Goal: Check status

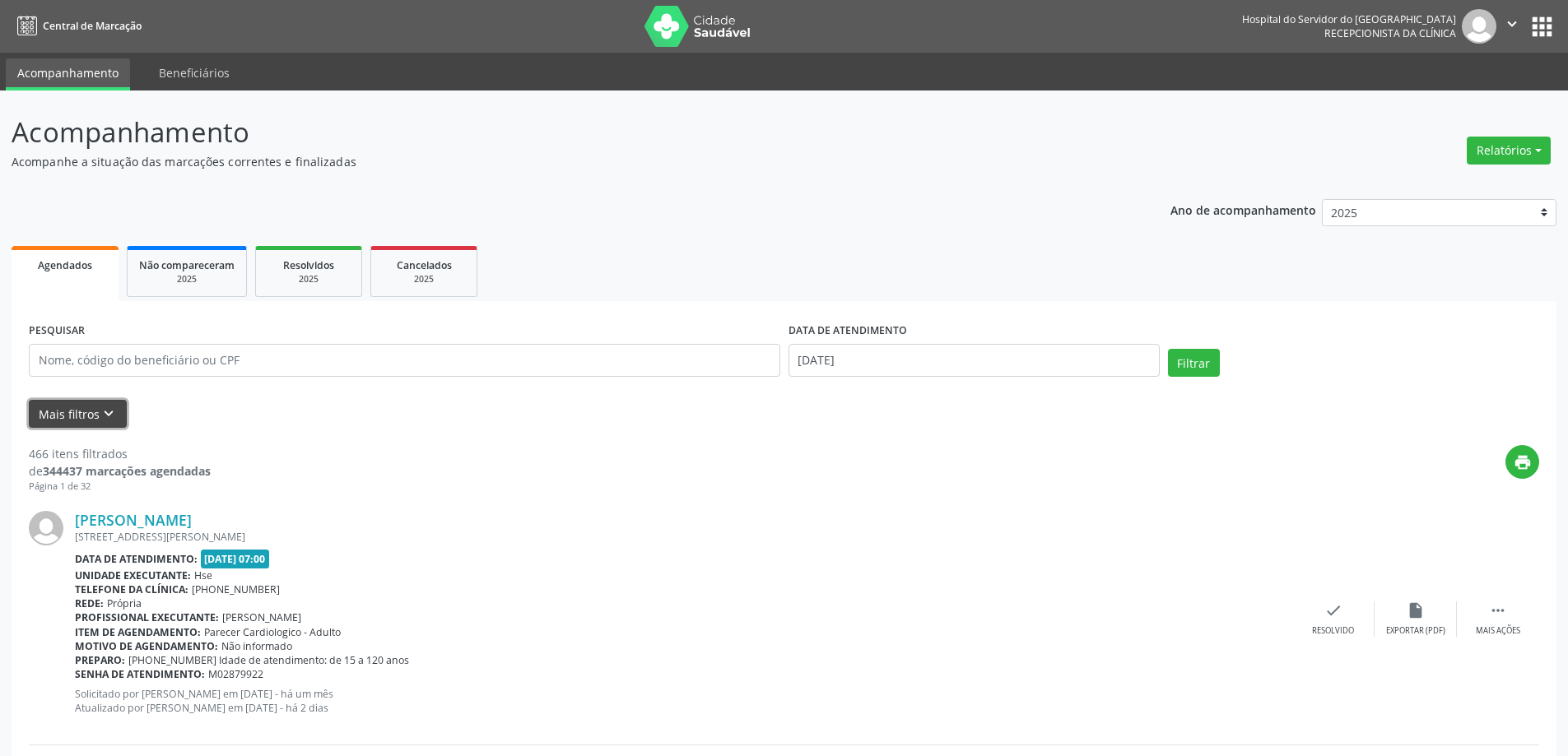
click at [82, 420] on button "Mais filtros keyboard_arrow_down" at bounding box center [78, 415] width 98 height 29
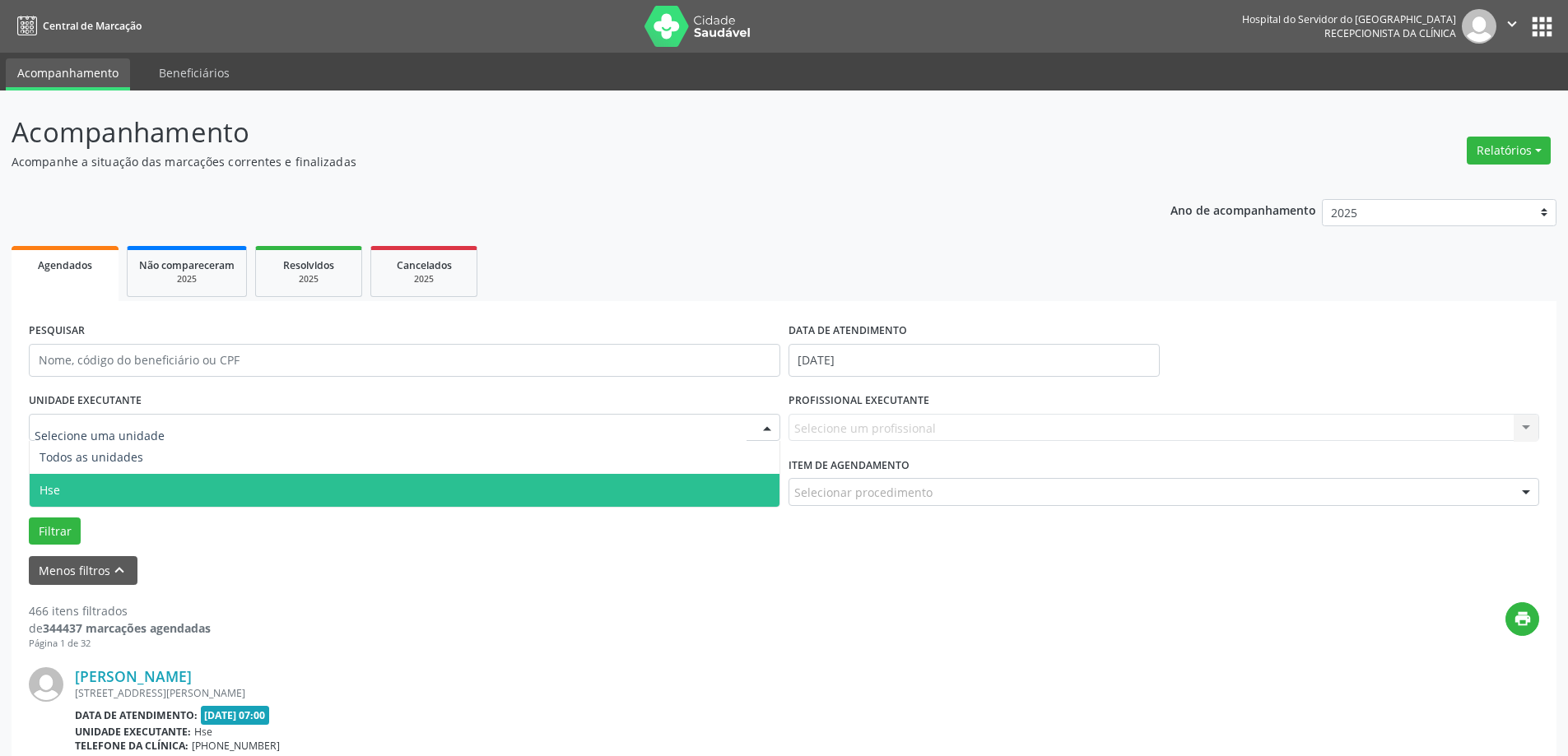
click at [189, 484] on span "Hse" at bounding box center [404, 490] width 750 height 33
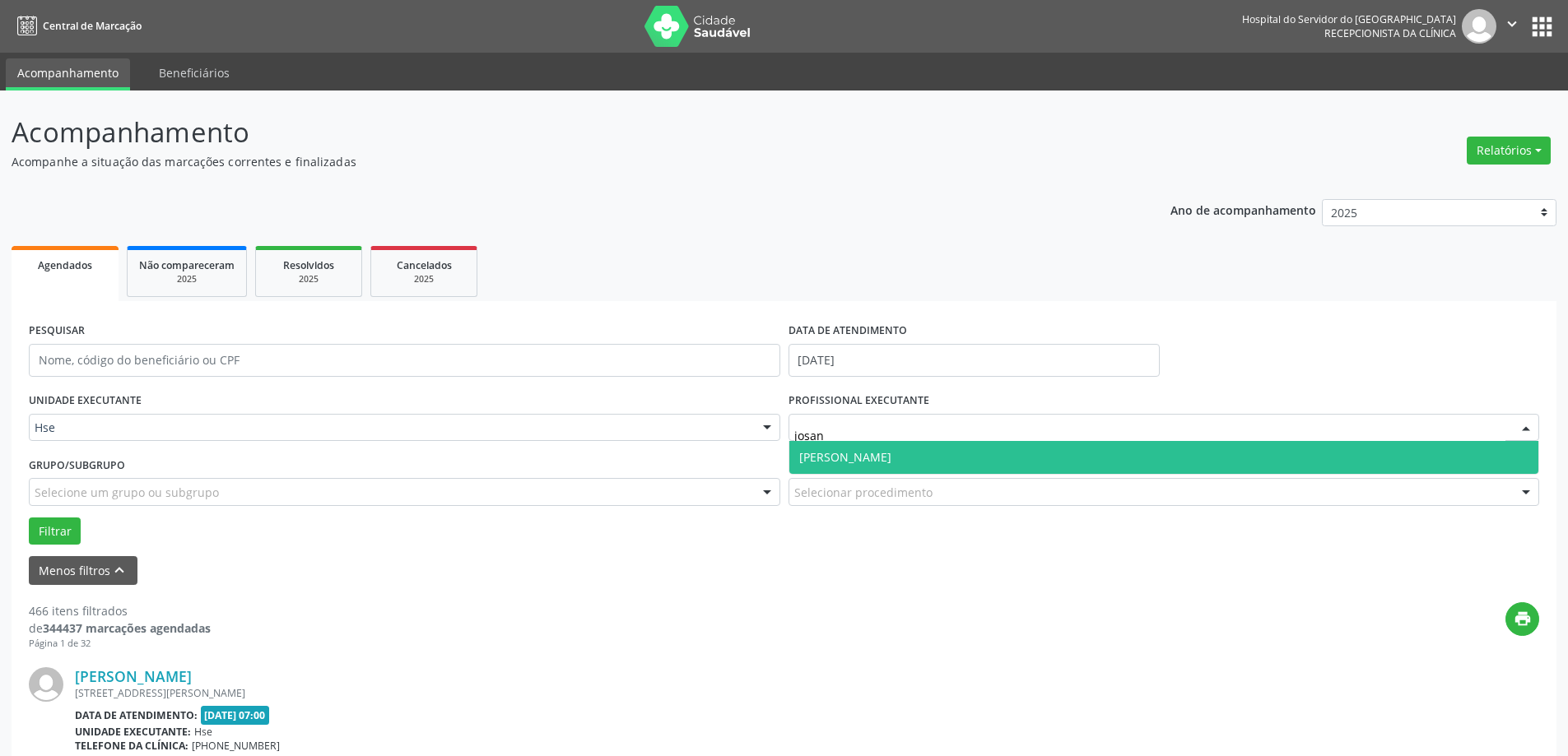
type input "[PERSON_NAME]"
click at [920, 473] on span "[PERSON_NAME]" at bounding box center [1164, 457] width 750 height 33
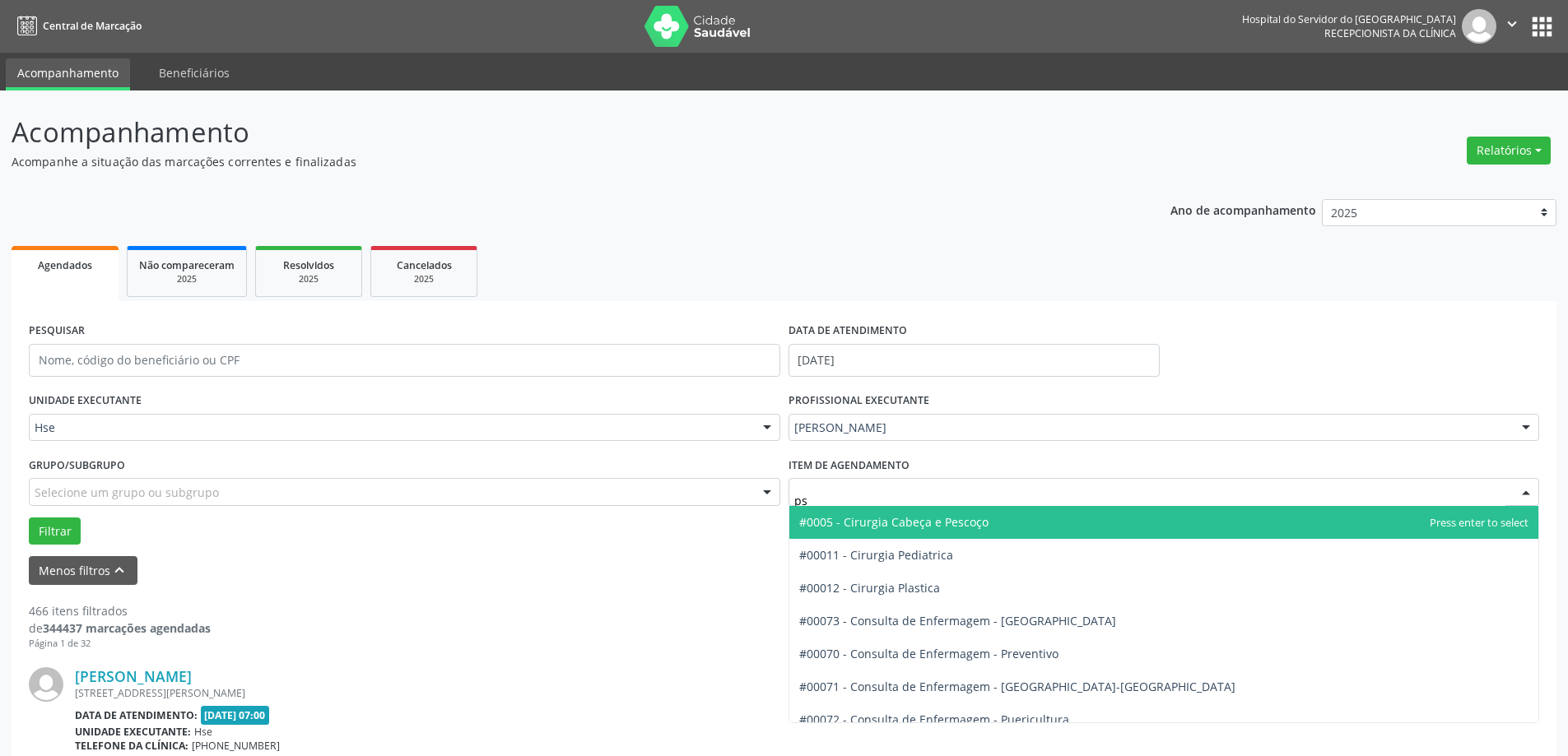
type input "psi"
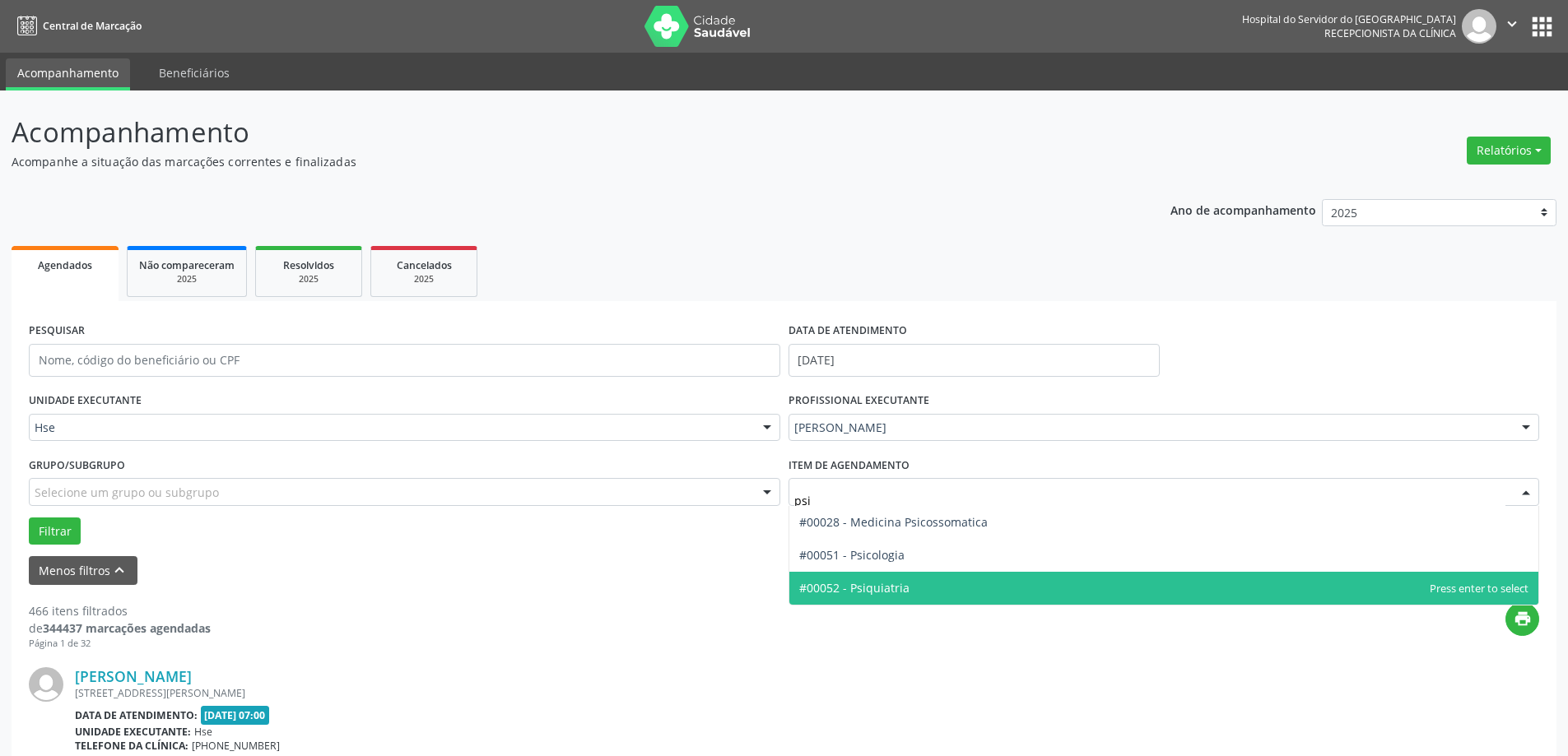
click at [877, 599] on span "#00052 - Psiquiatria" at bounding box center [1164, 588] width 750 height 33
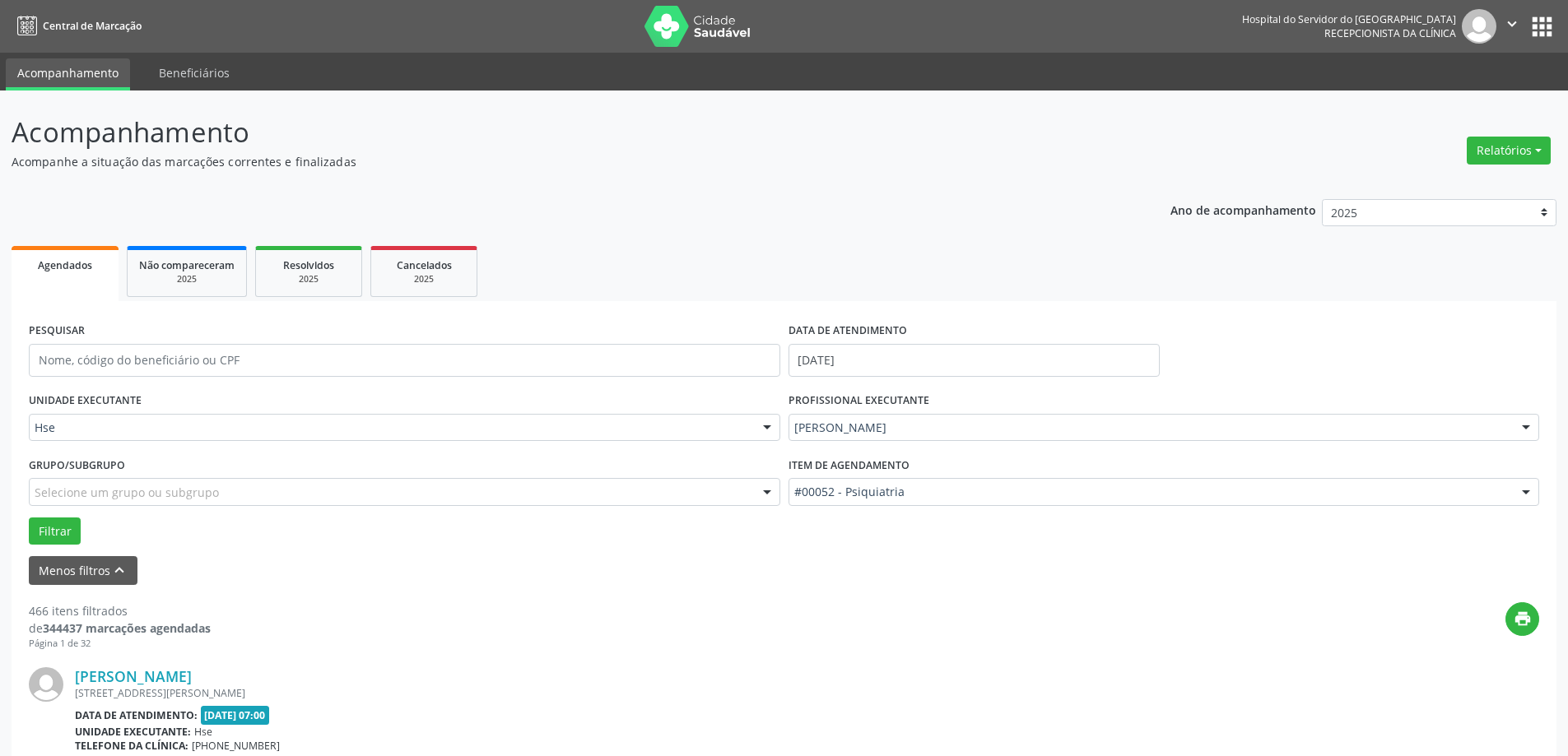
click at [61, 515] on div "Grupo/Subgrupo Selecione um grupo ou subgrupo Todos os grupos e subgrupos Nenhu…" at bounding box center [404, 484] width 759 height 65
click at [59, 524] on button "Filtrar" at bounding box center [55, 531] width 52 height 28
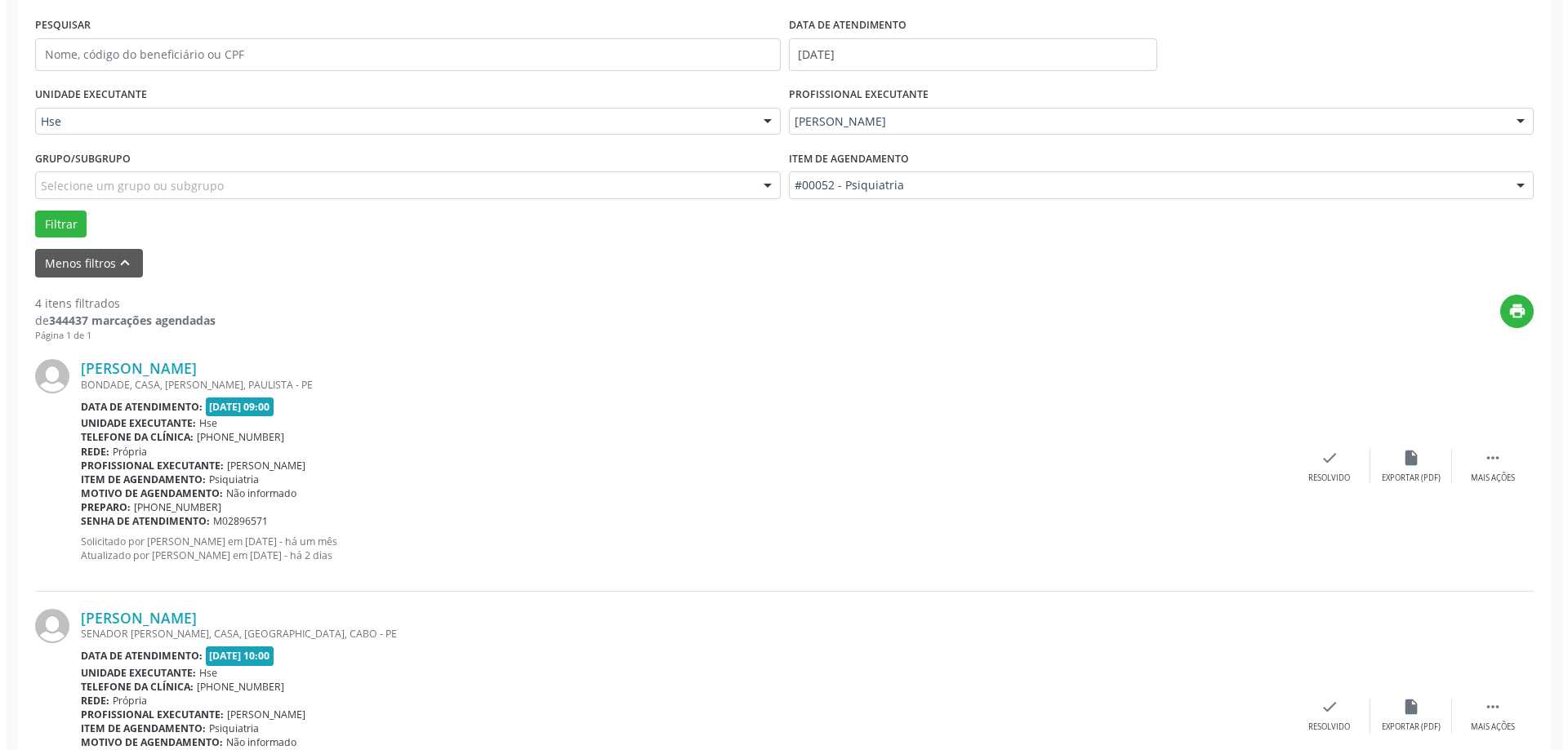
scroll to position [267, 0]
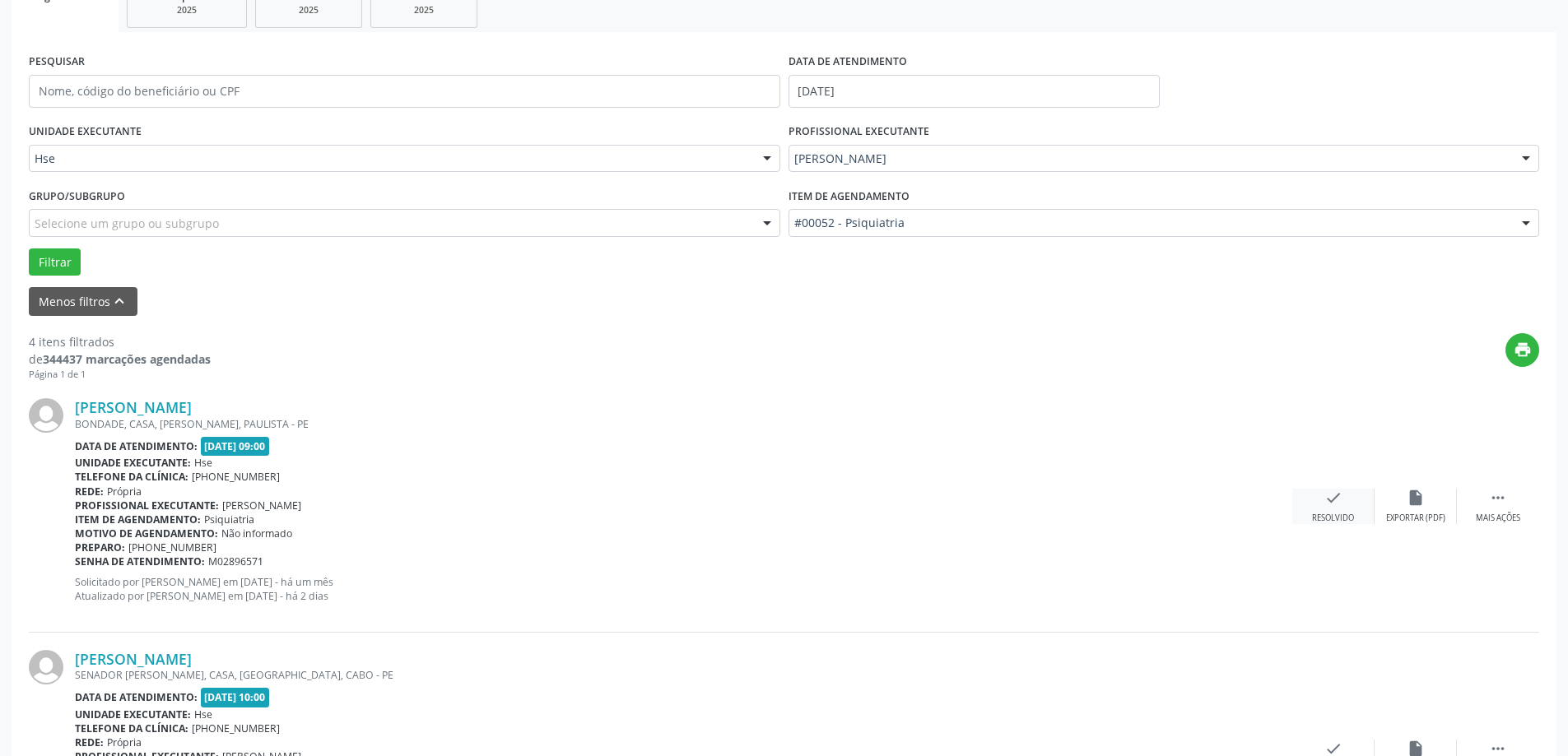
click at [1354, 508] on div "check Resolvido" at bounding box center [1333, 506] width 82 height 36
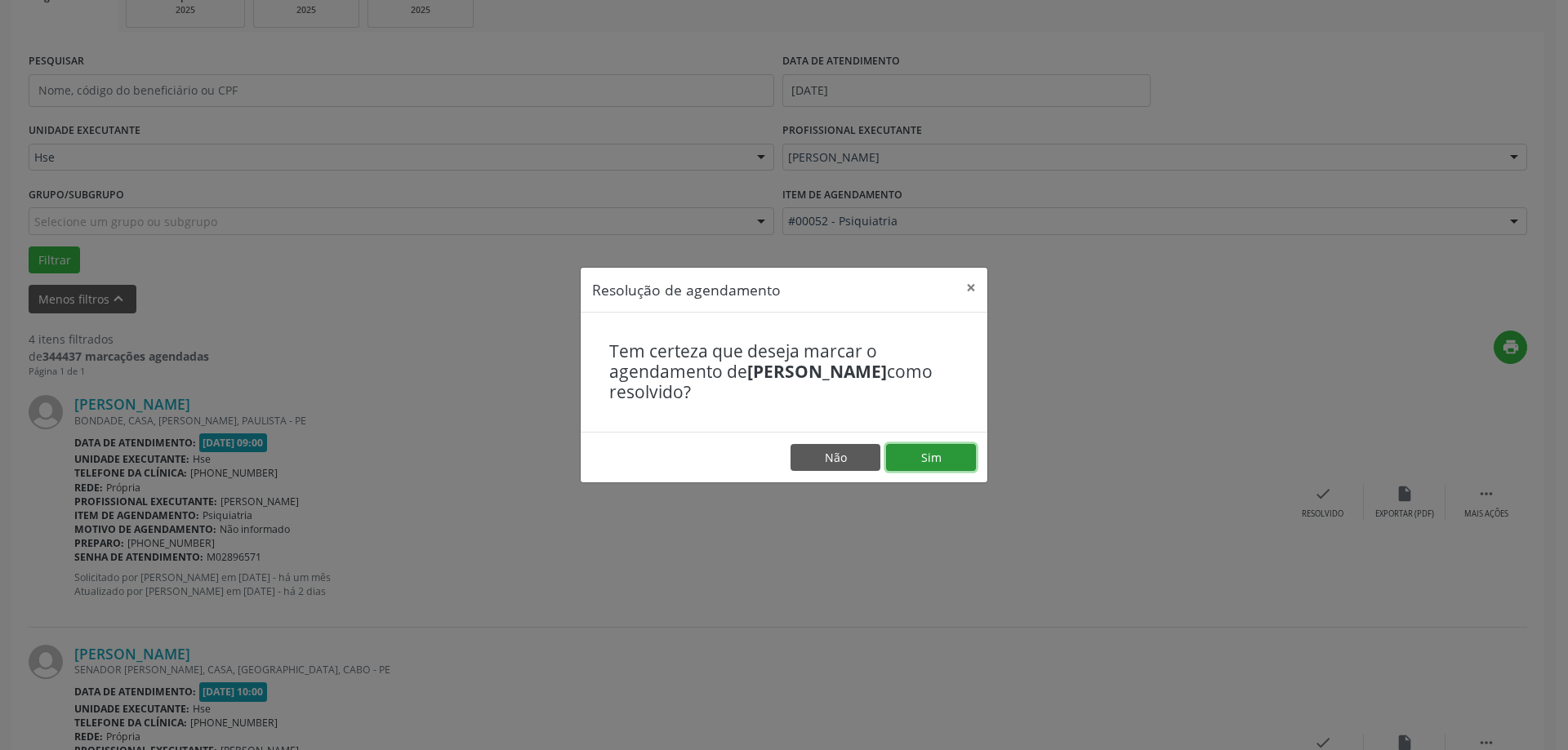
click at [949, 448] on button "Sim" at bounding box center [931, 457] width 90 height 28
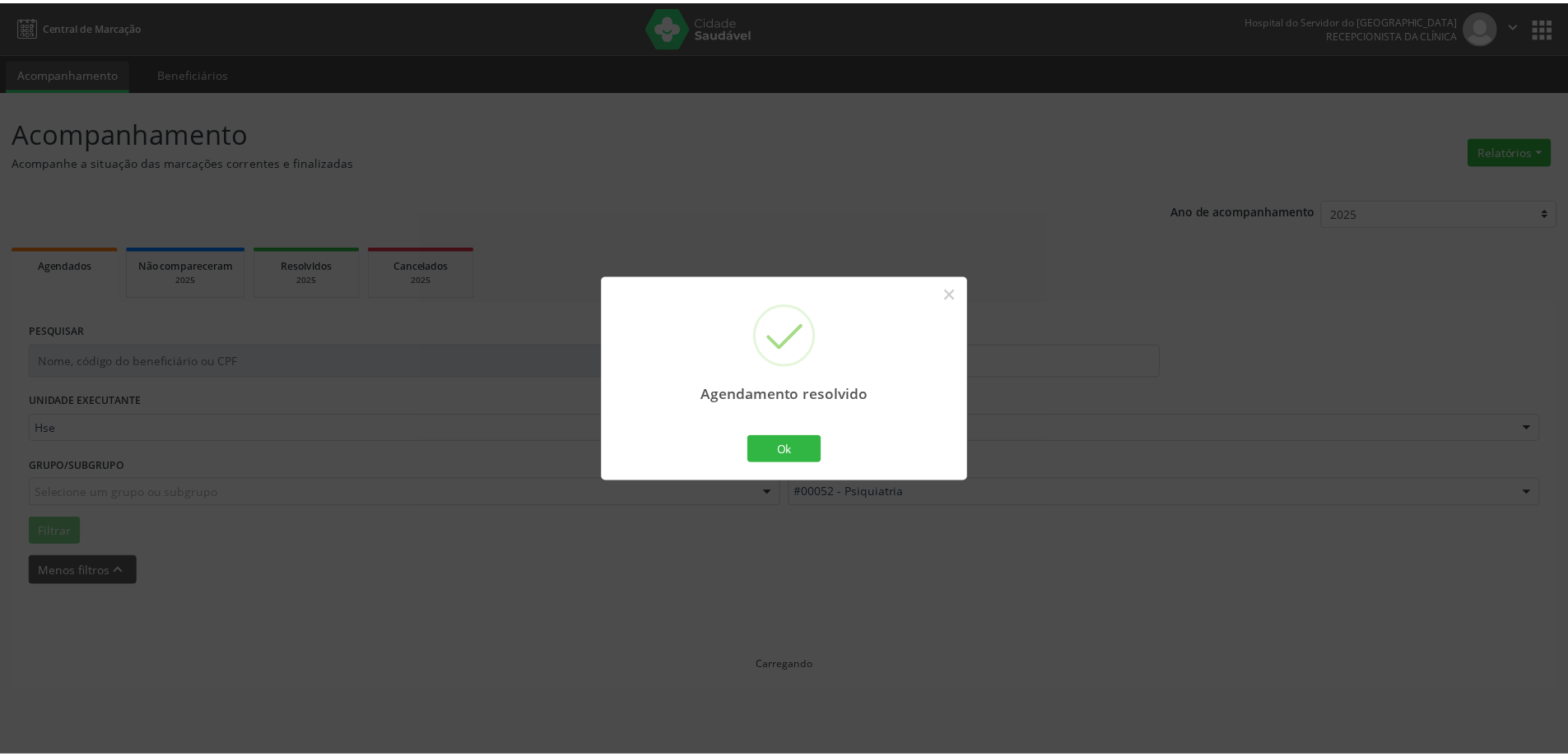
scroll to position [0, 0]
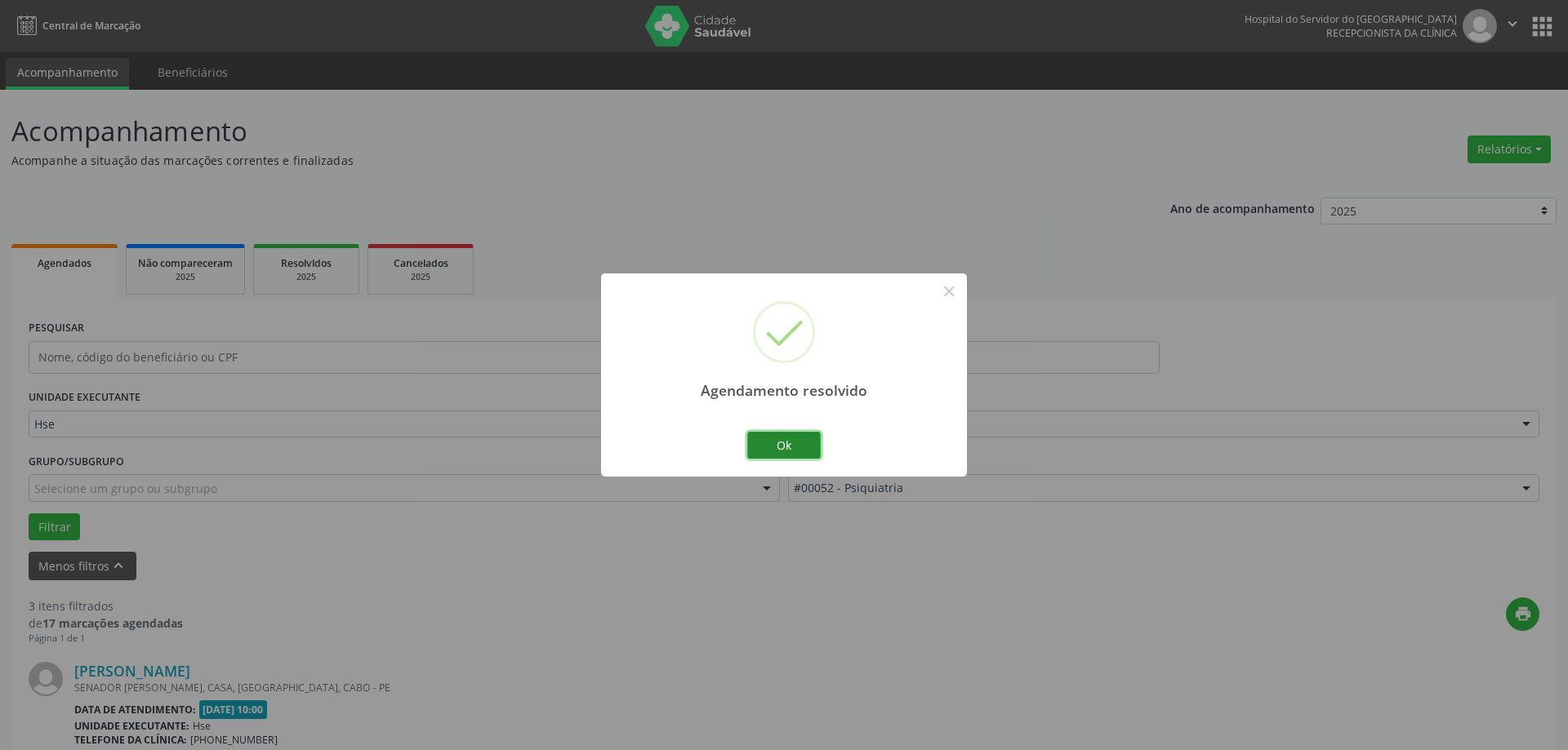
click at [810, 453] on button "Ok" at bounding box center [784, 445] width 74 height 28
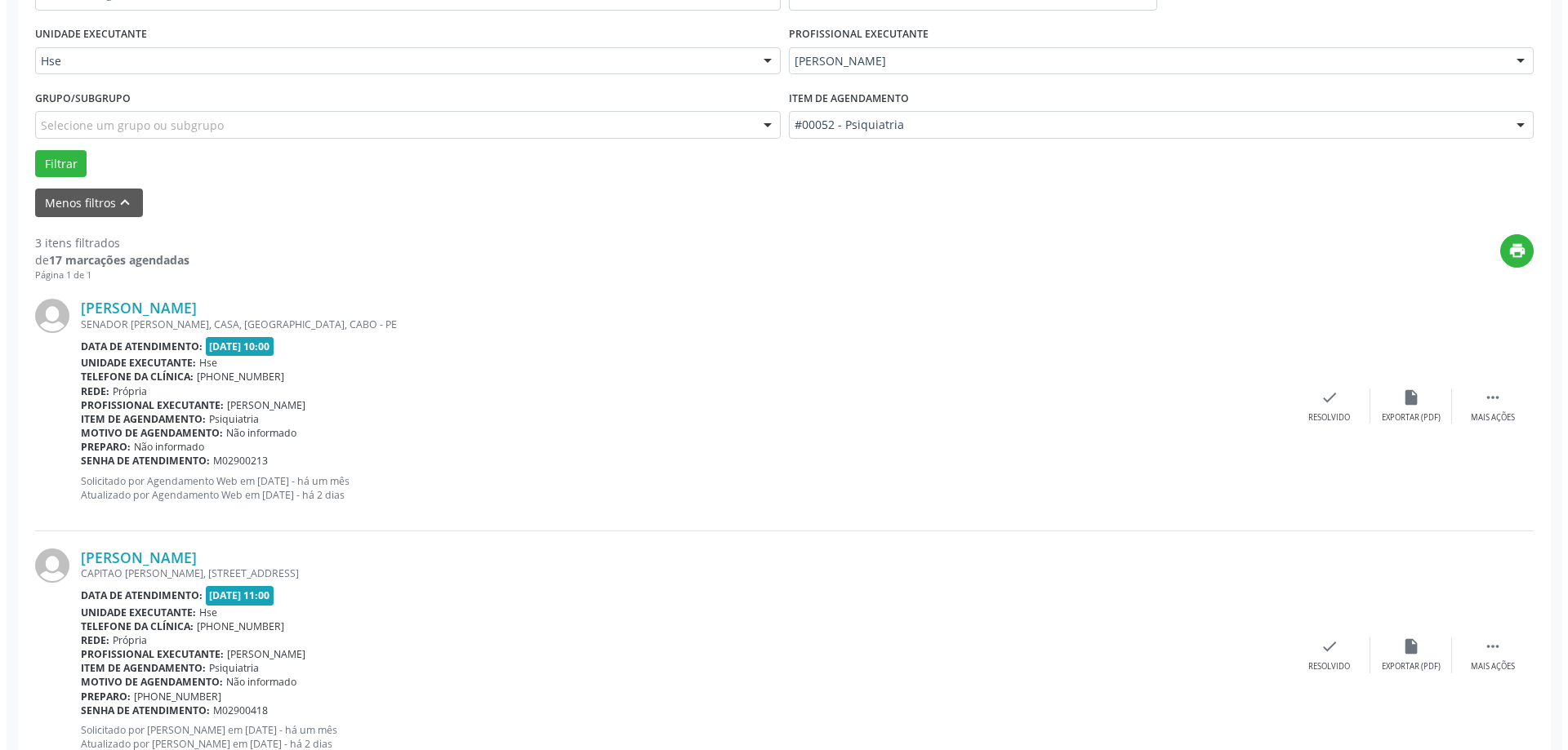
scroll to position [408, 0]
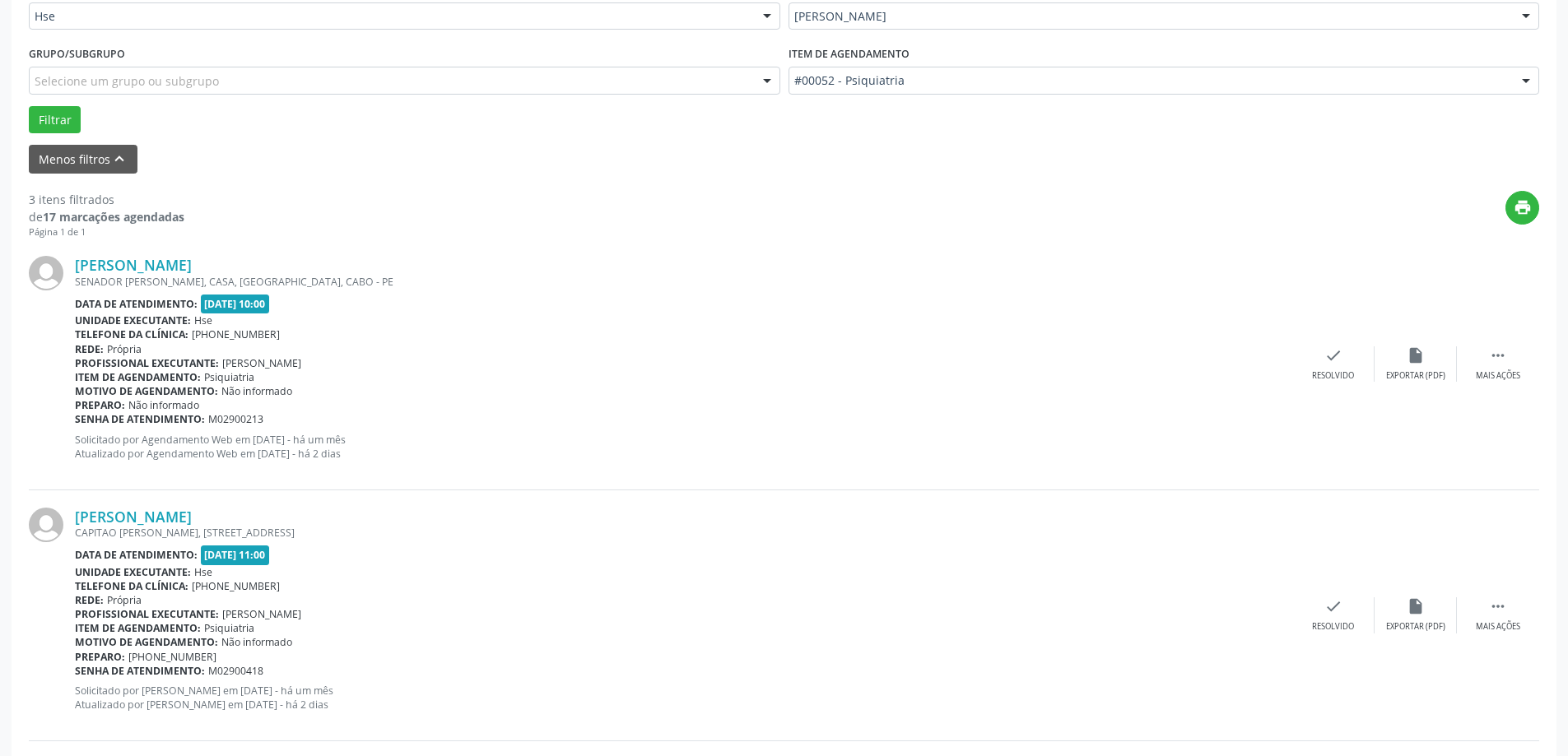
click at [1323, 344] on div "[PERSON_NAME] SENADOR [PERSON_NAME], CASA, [GEOGRAPHIC_DATA], [GEOGRAPHIC_DATA]…" at bounding box center [784, 364] width 1511 height 251
click at [1314, 362] on div "check Resolvido" at bounding box center [1333, 364] width 82 height 36
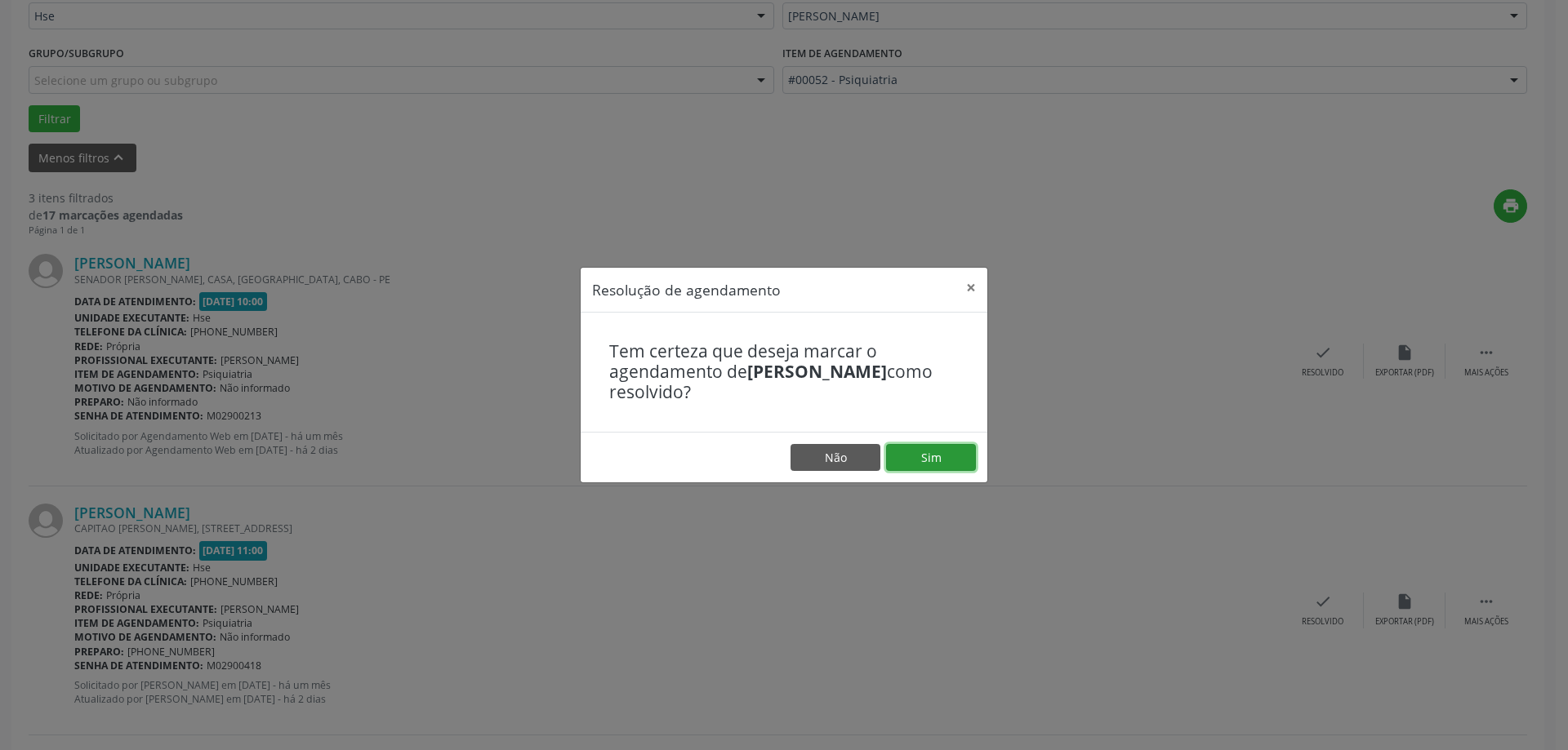
click at [955, 451] on button "Sim" at bounding box center [931, 457] width 90 height 28
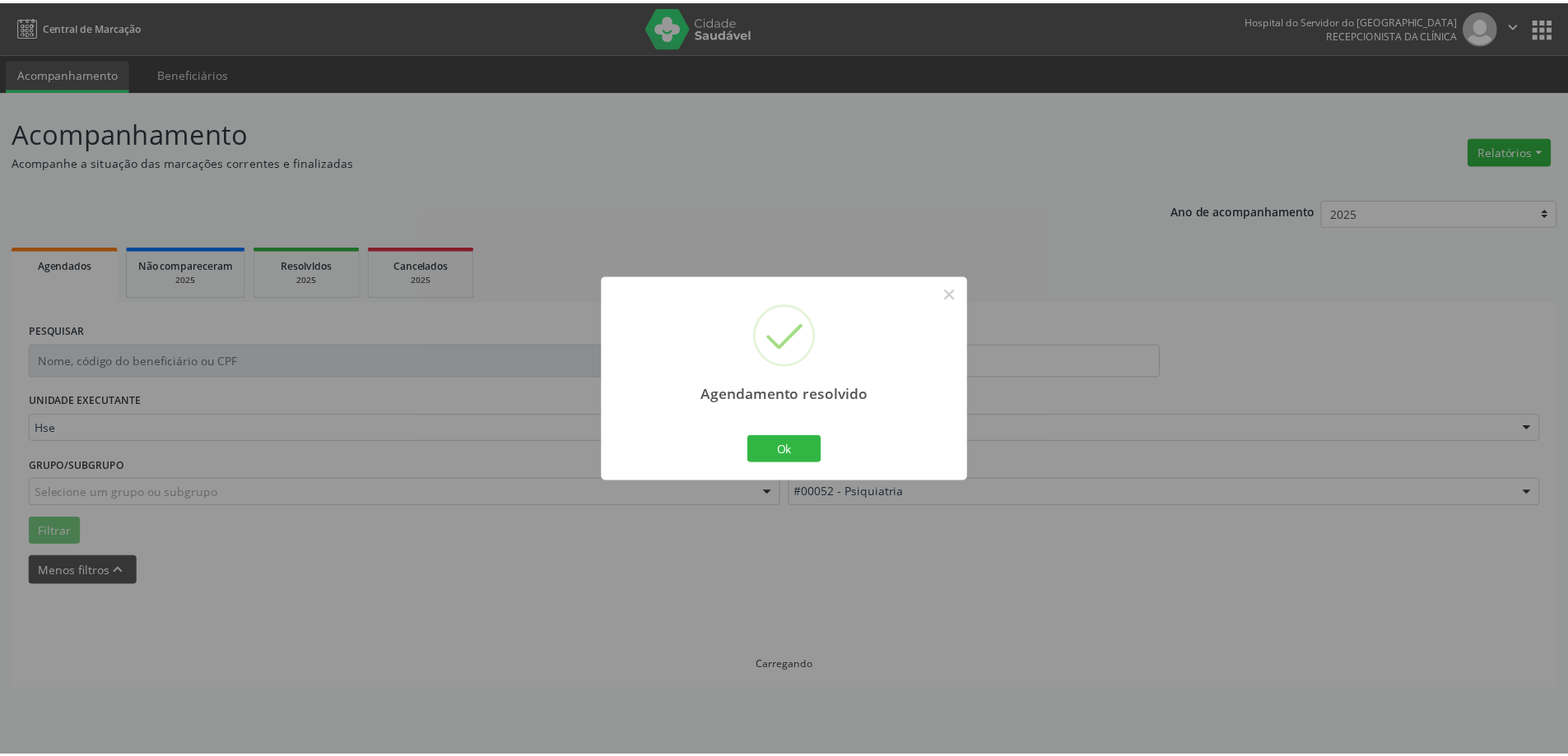
scroll to position [0, 0]
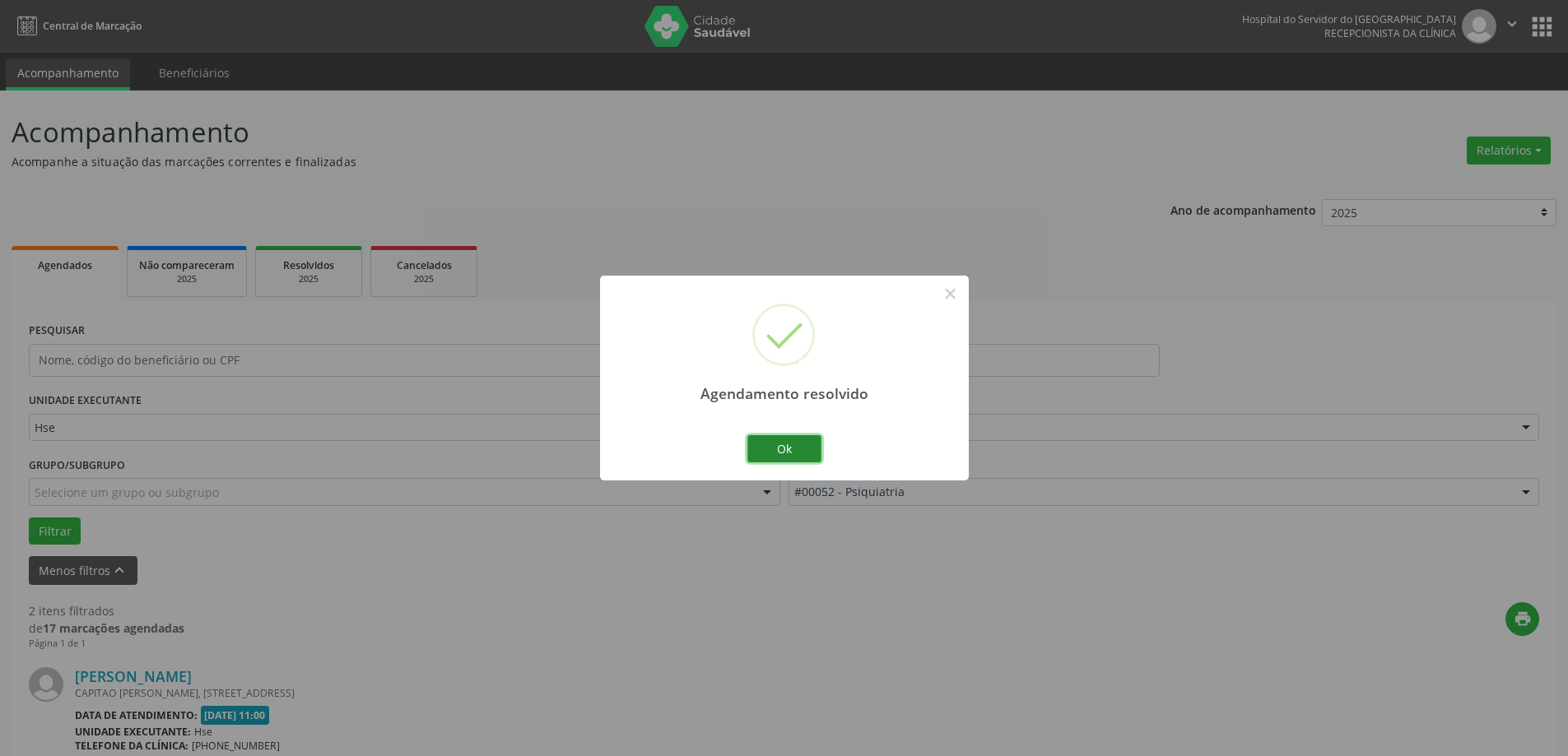
click at [798, 442] on button "Ok" at bounding box center [784, 448] width 74 height 28
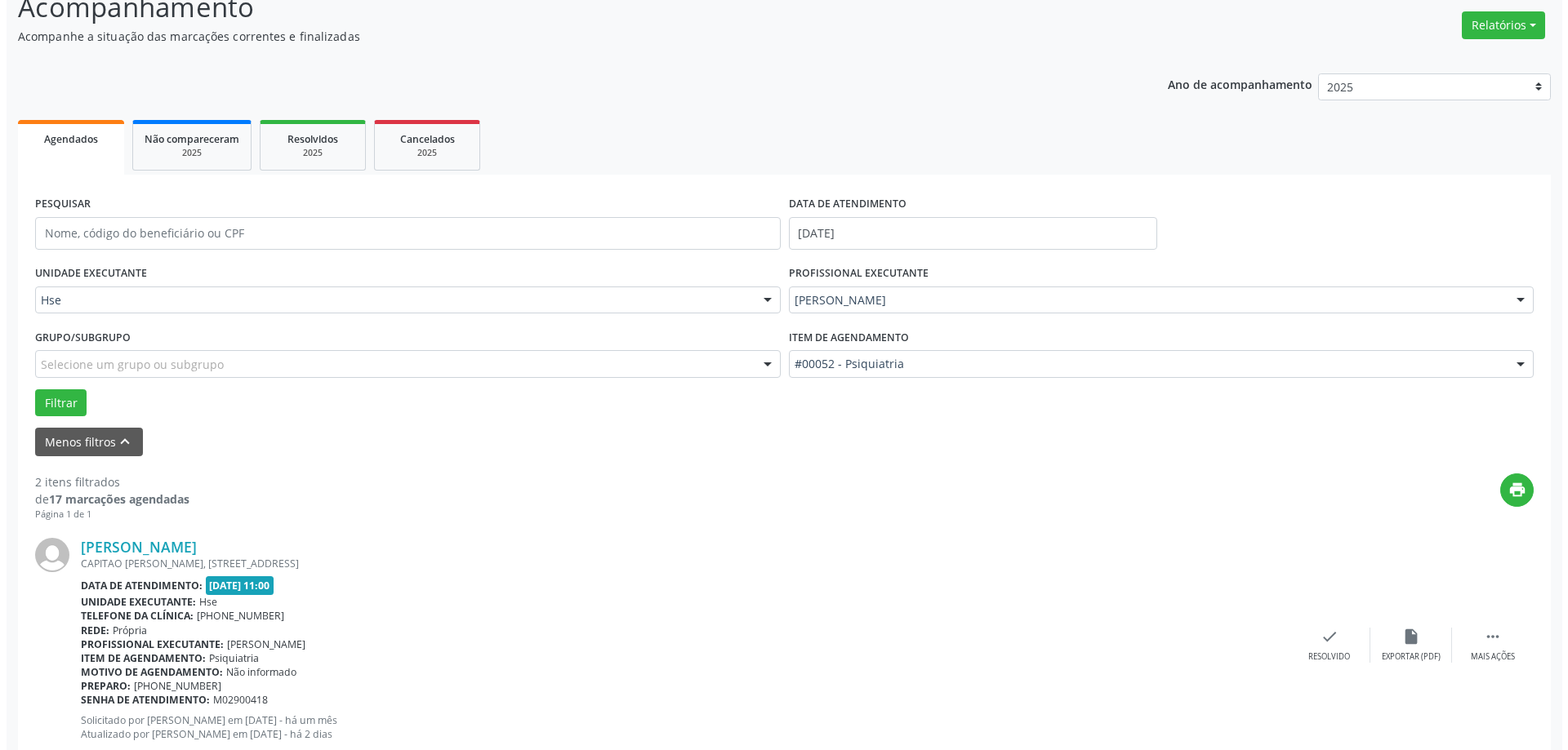
scroll to position [245, 0]
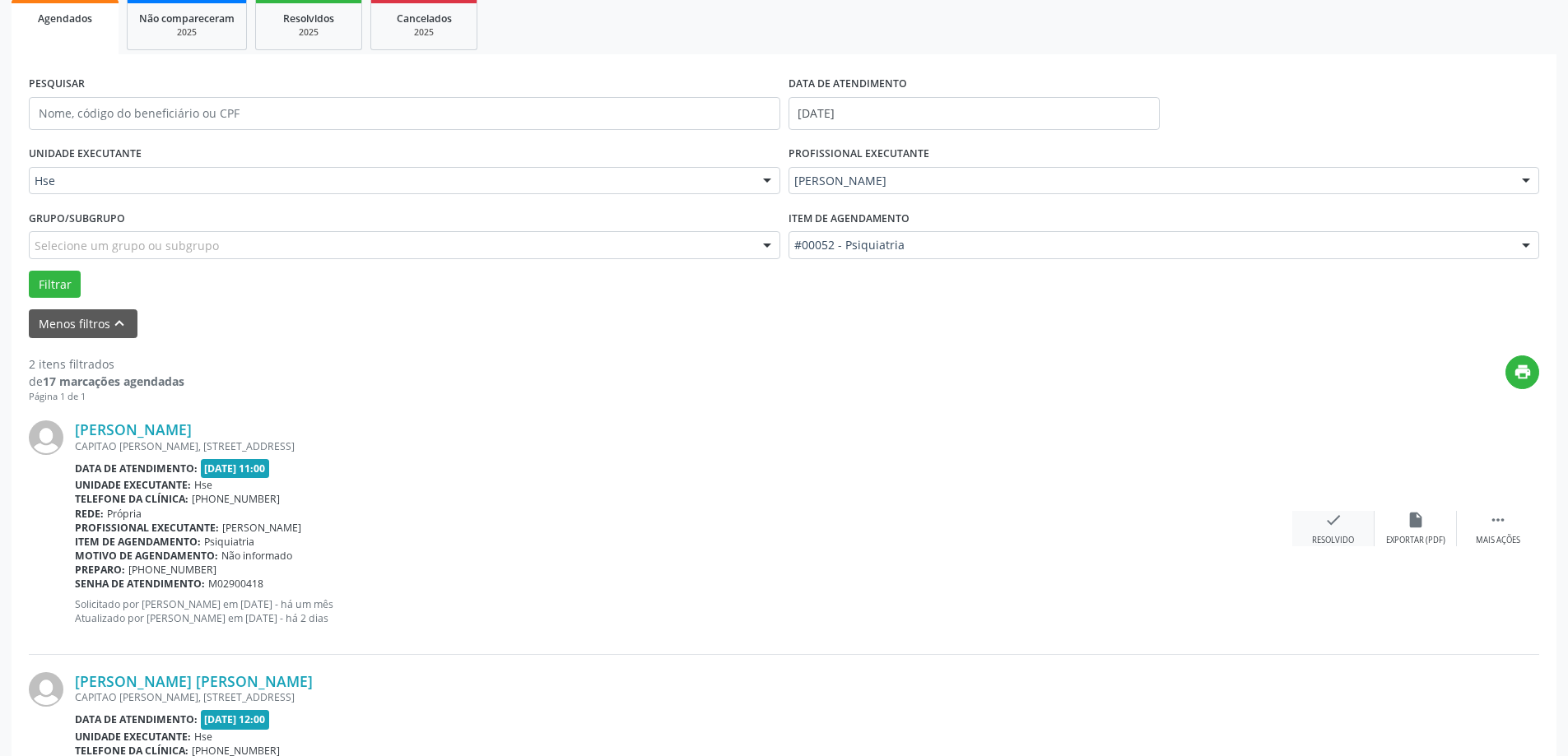
click at [1325, 515] on icon "check" at bounding box center [1334, 520] width 18 height 18
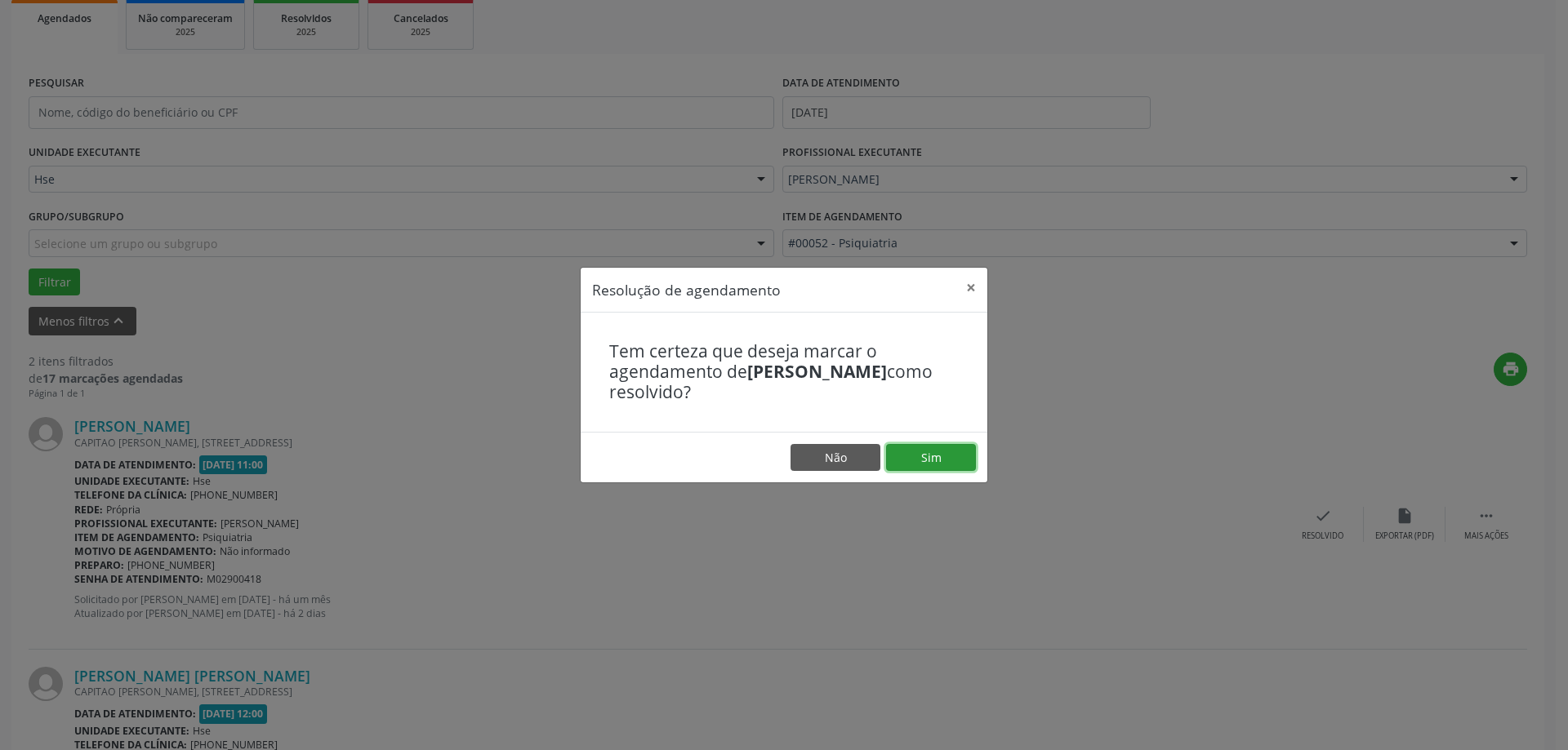
click at [934, 461] on button "Sim" at bounding box center [931, 457] width 90 height 28
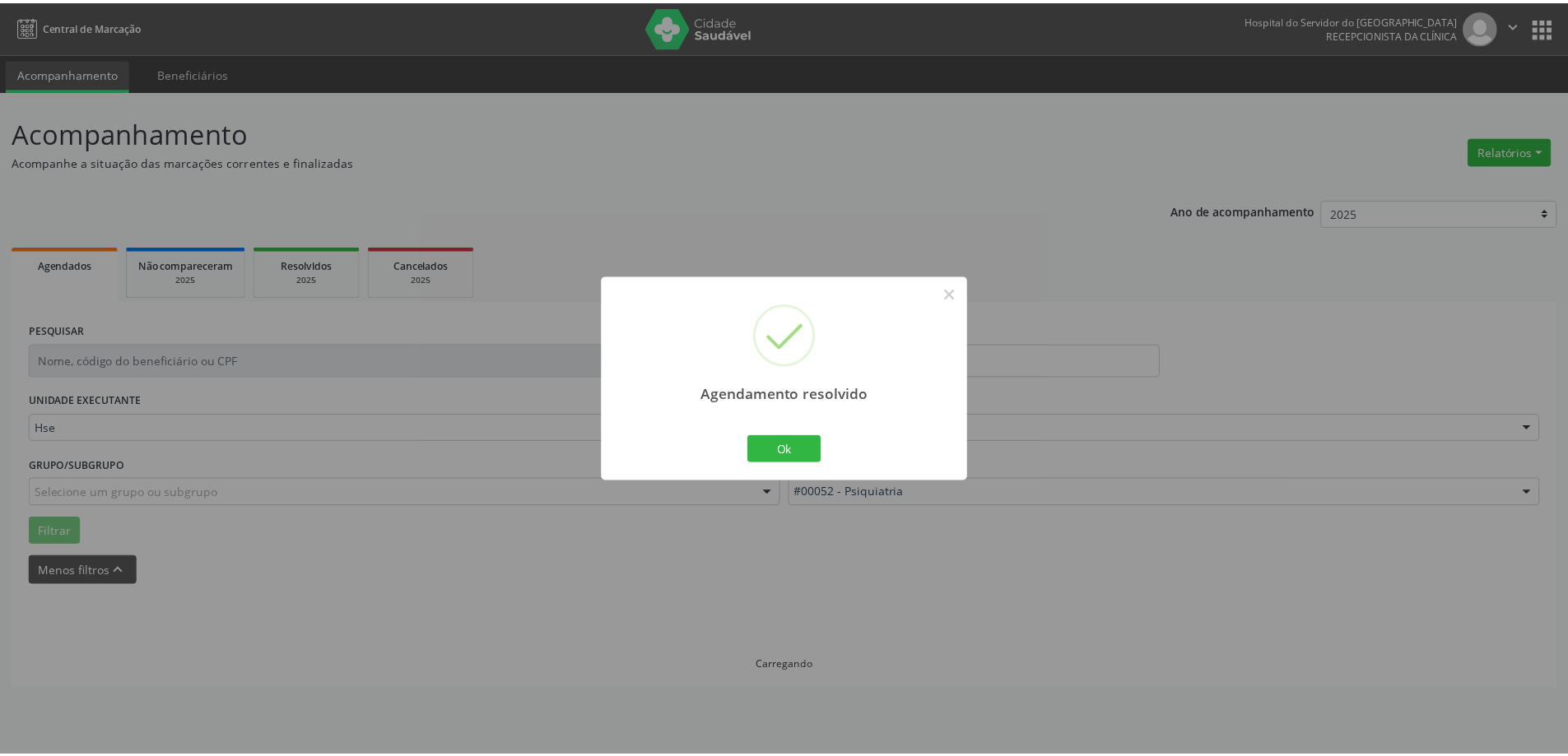
scroll to position [0, 0]
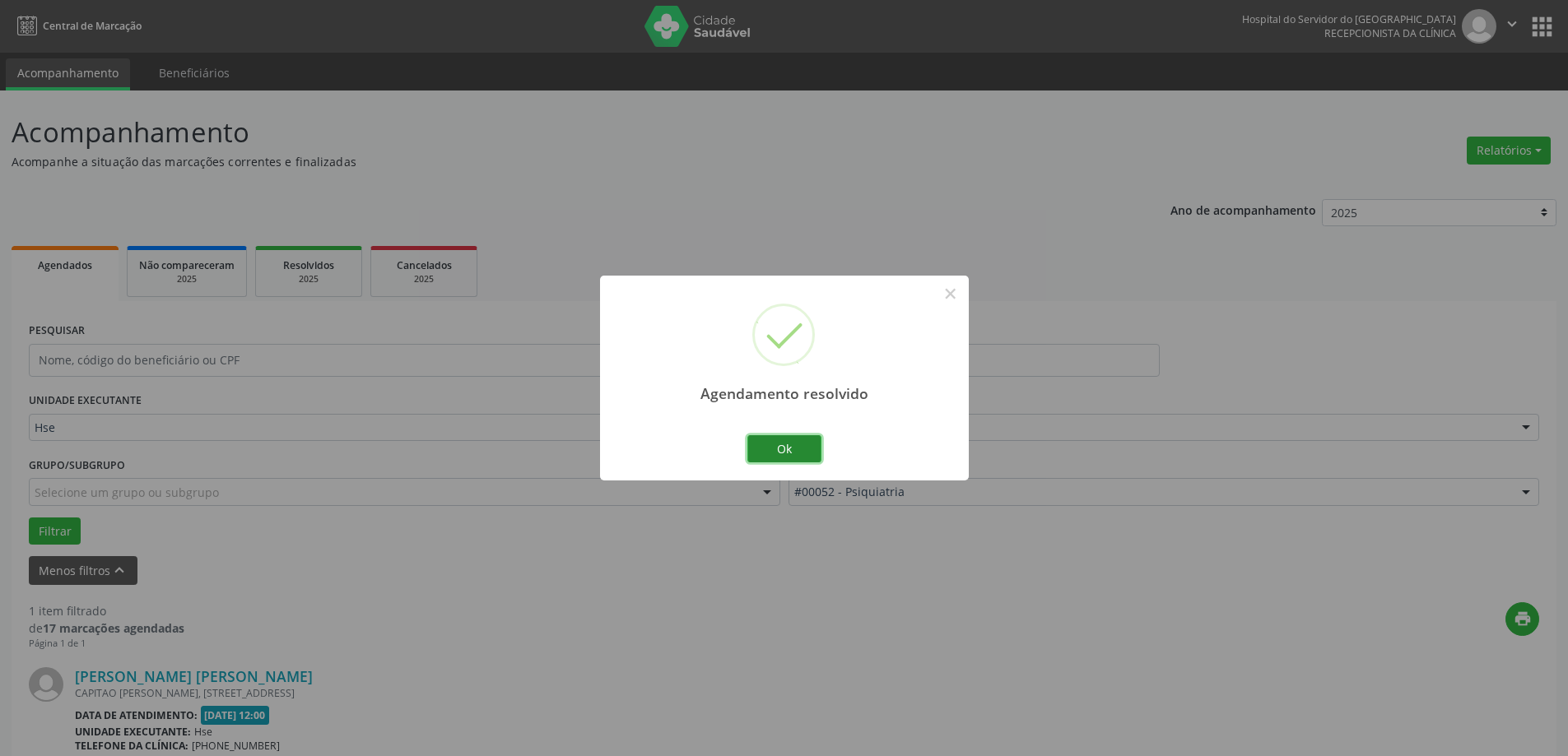
click at [820, 451] on button "Ok" at bounding box center [784, 448] width 74 height 28
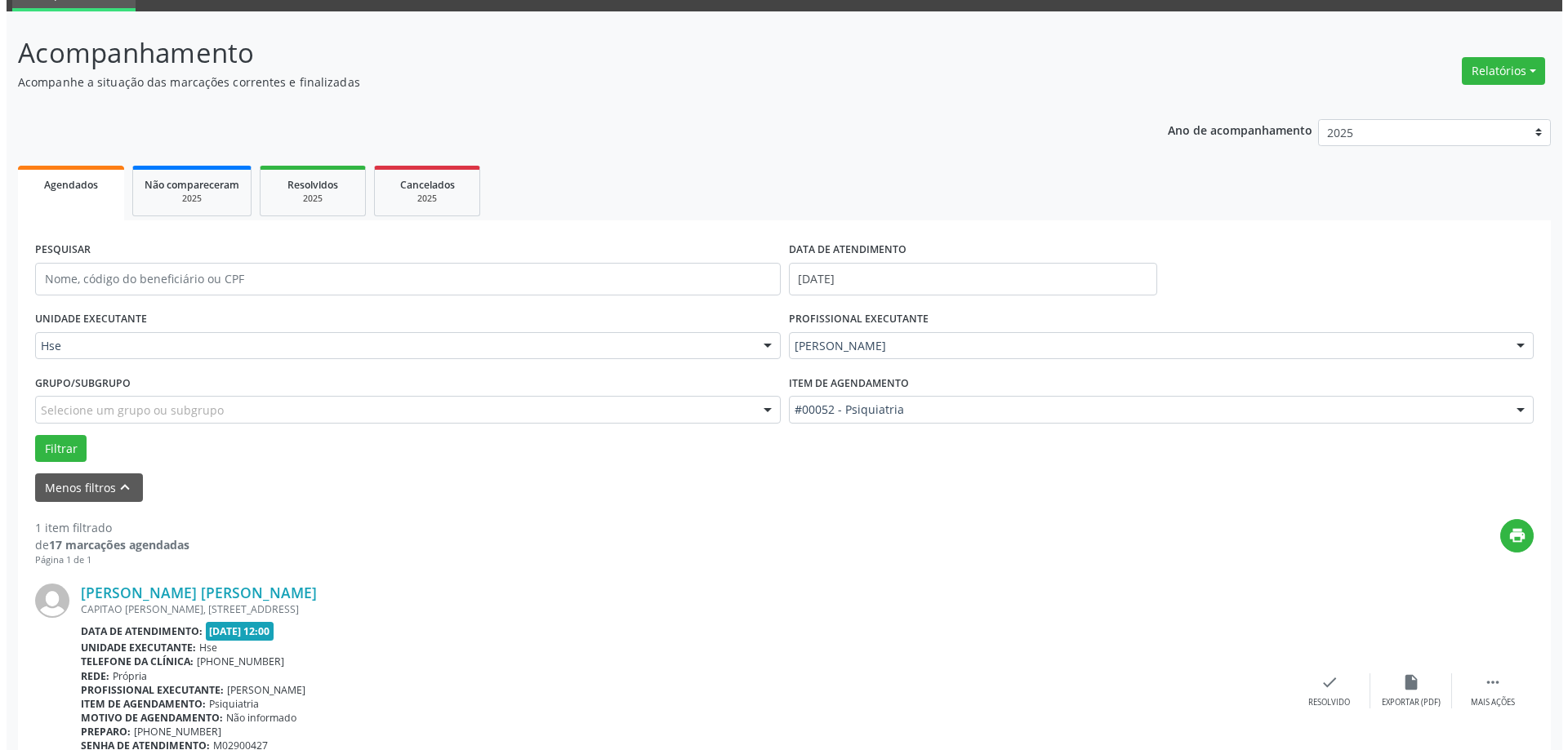
scroll to position [172, 0]
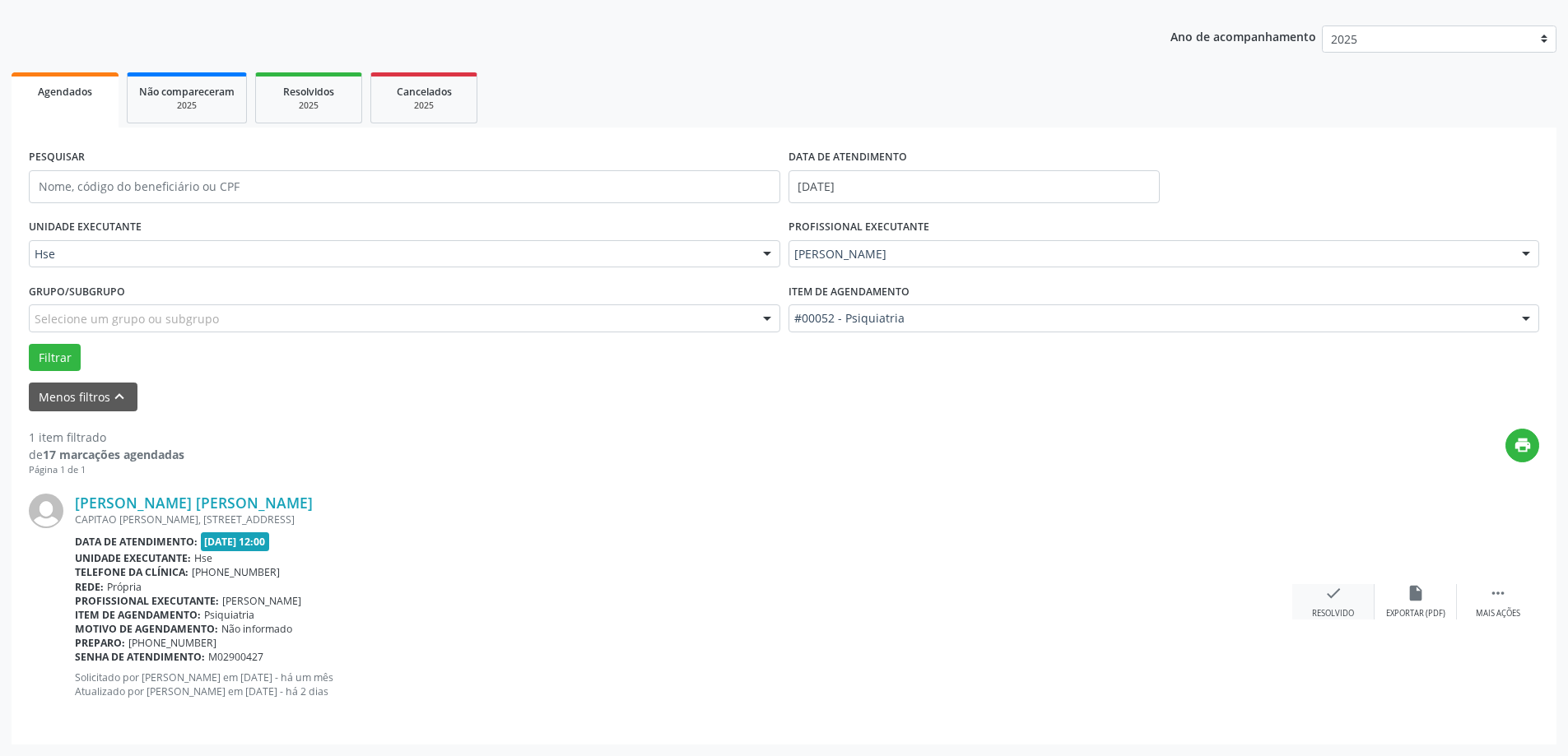
click at [1352, 608] on div "Resolvido" at bounding box center [1334, 613] width 42 height 12
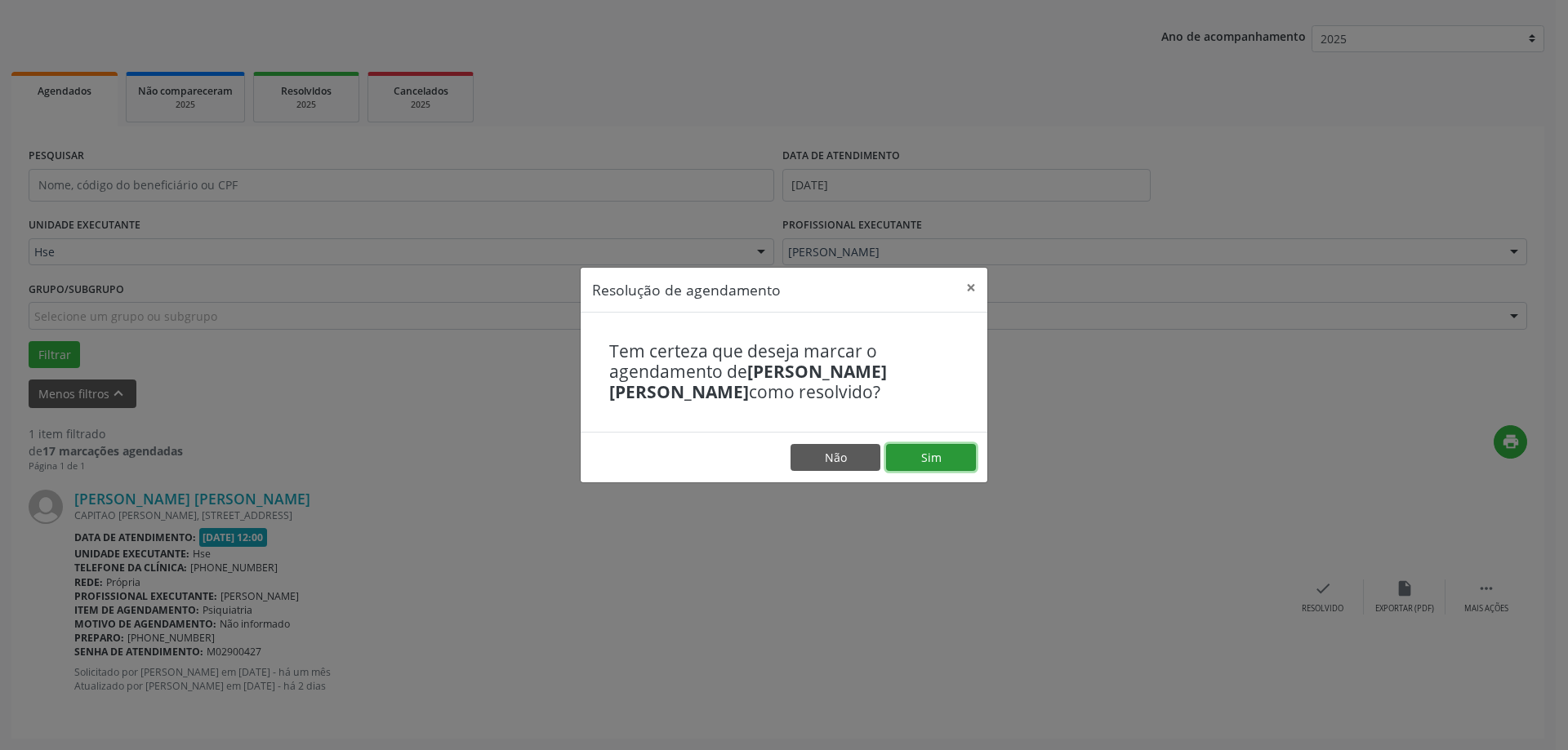
click at [897, 459] on button "Sim" at bounding box center [931, 457] width 90 height 28
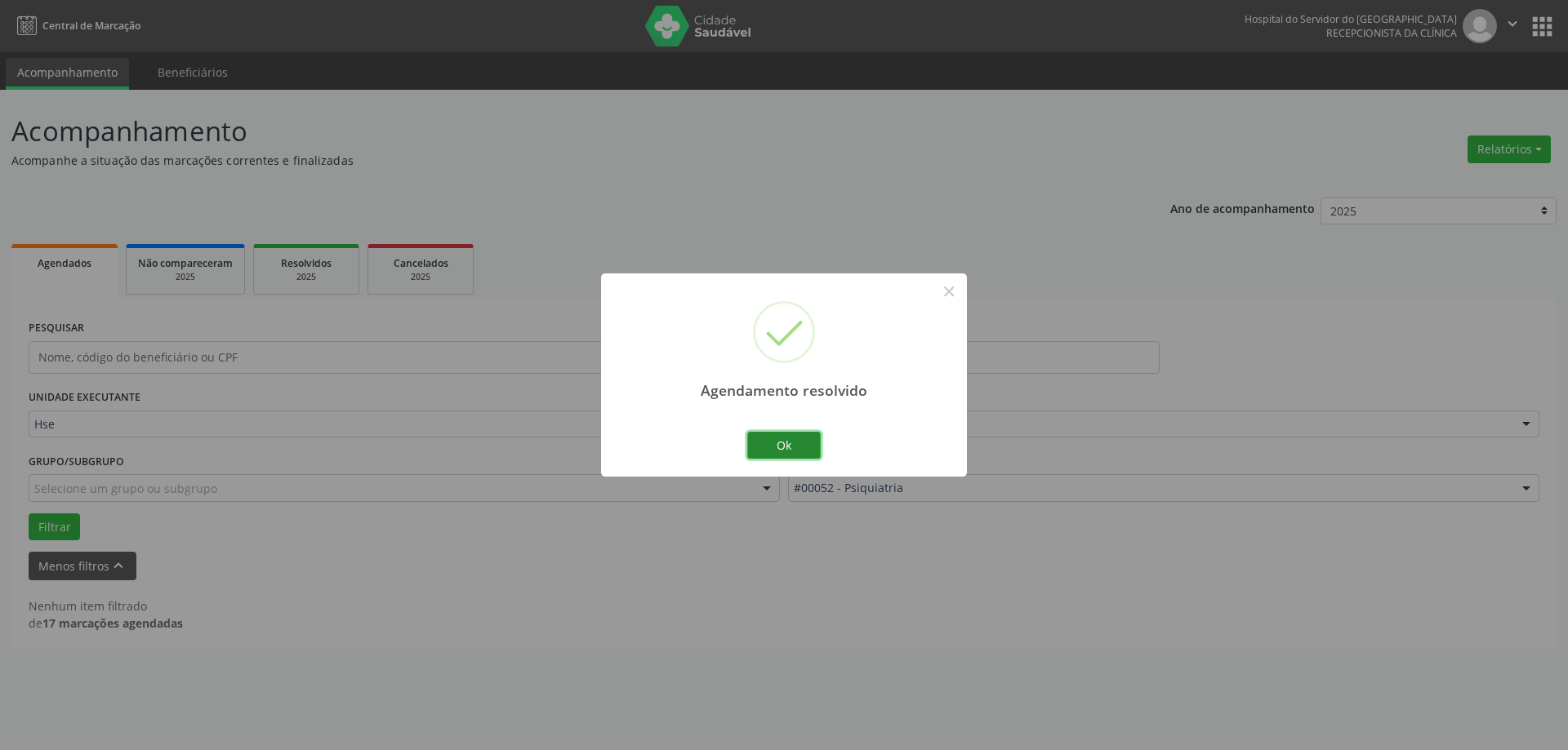
click at [771, 448] on button "Ok" at bounding box center [784, 445] width 74 height 28
